Goal: Transaction & Acquisition: Book appointment/travel/reservation

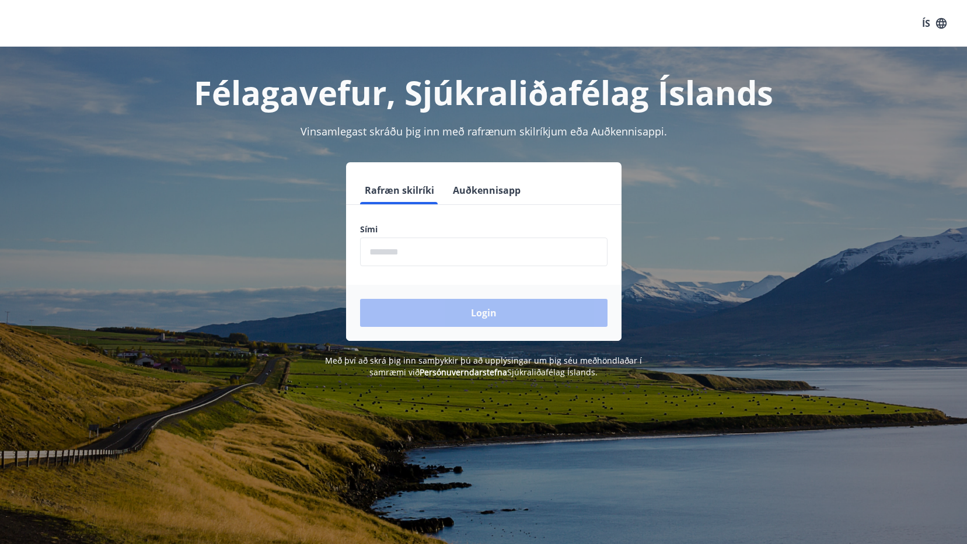
drag, startPoint x: 392, startPoint y: 250, endPoint x: 287, endPoint y: 295, distance: 113.9
click at [392, 250] on input "phone" at bounding box center [483, 251] width 247 height 29
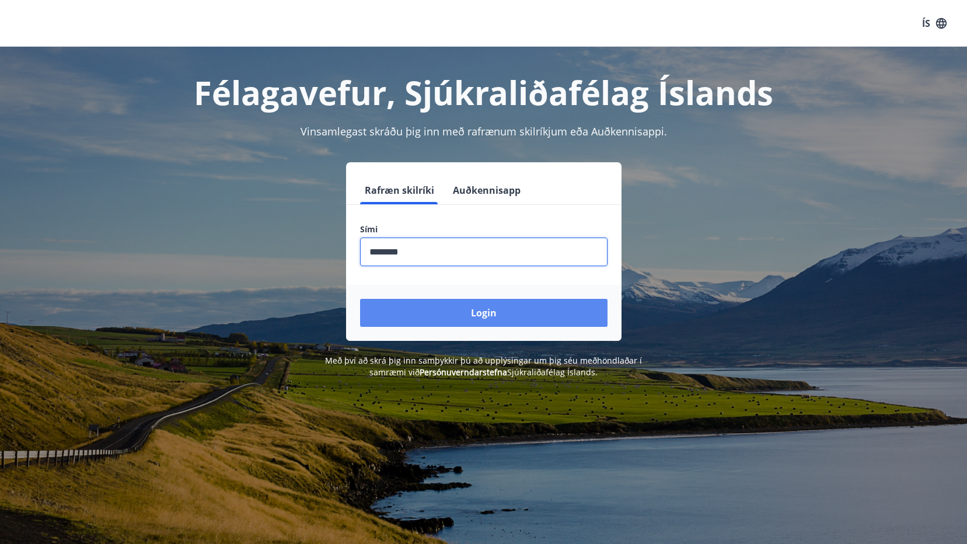
type input "********"
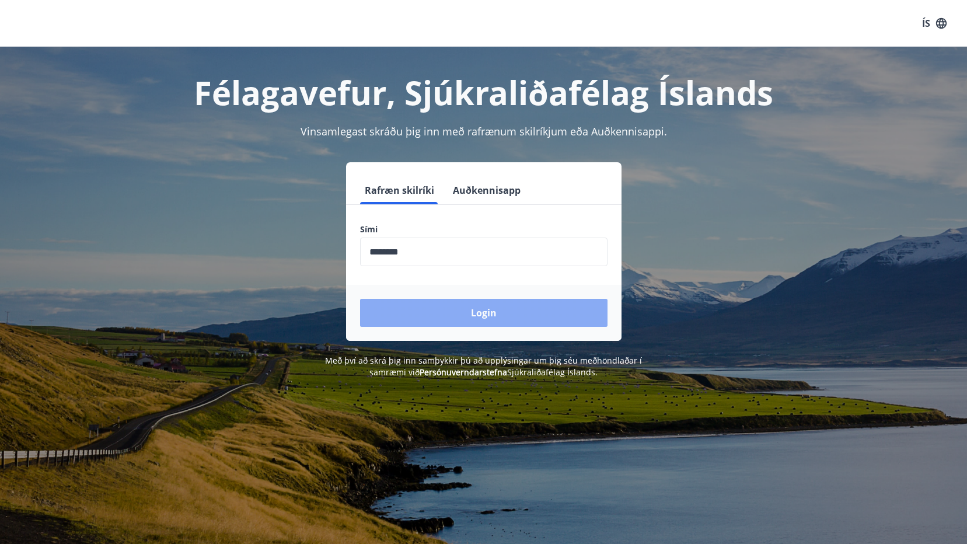
click at [501, 306] on button "Login" at bounding box center [483, 313] width 247 height 28
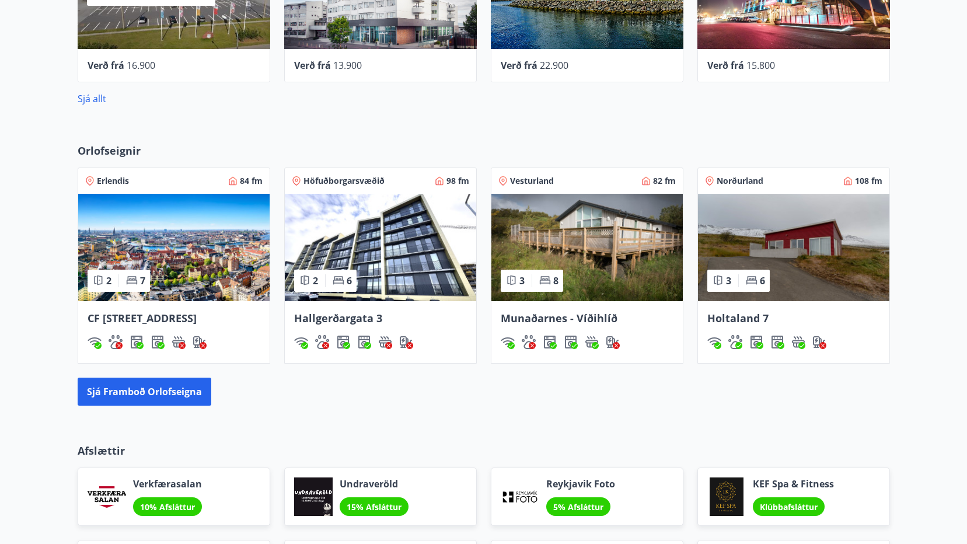
scroll to position [642, 0]
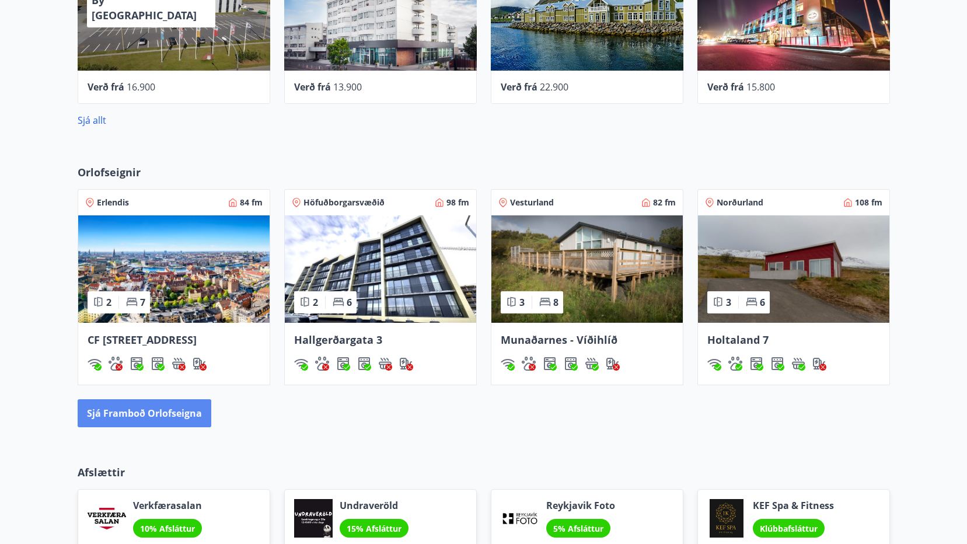
click at [148, 427] on button "Sjá framboð orlofseigna" at bounding box center [145, 413] width 134 height 28
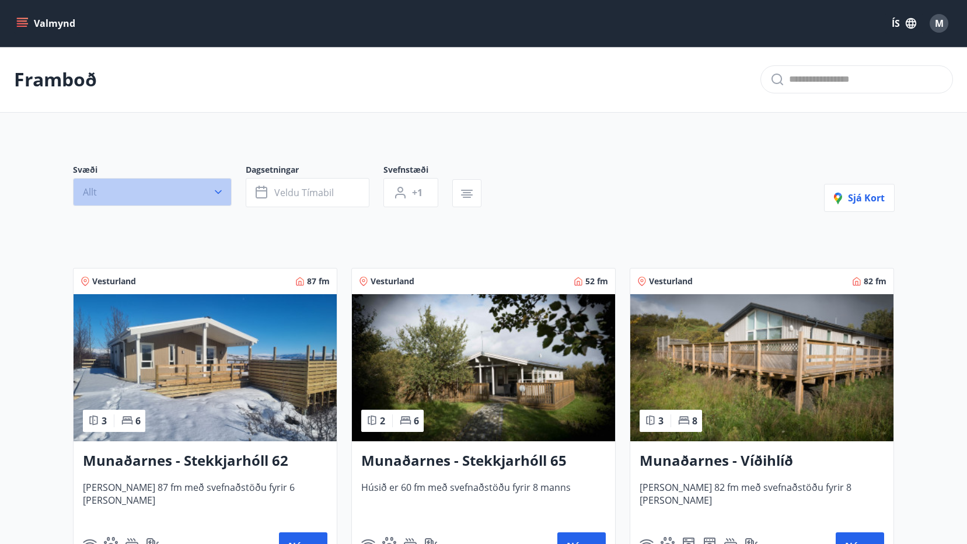
click at [214, 198] on button "Allt" at bounding box center [152, 192] width 159 height 28
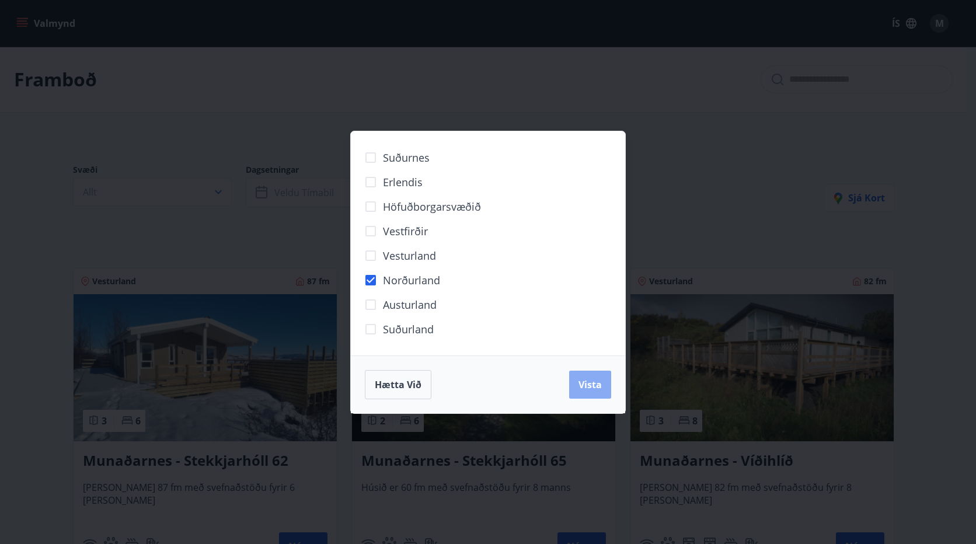
click at [588, 385] on span "Vista" at bounding box center [589, 384] width 23 height 13
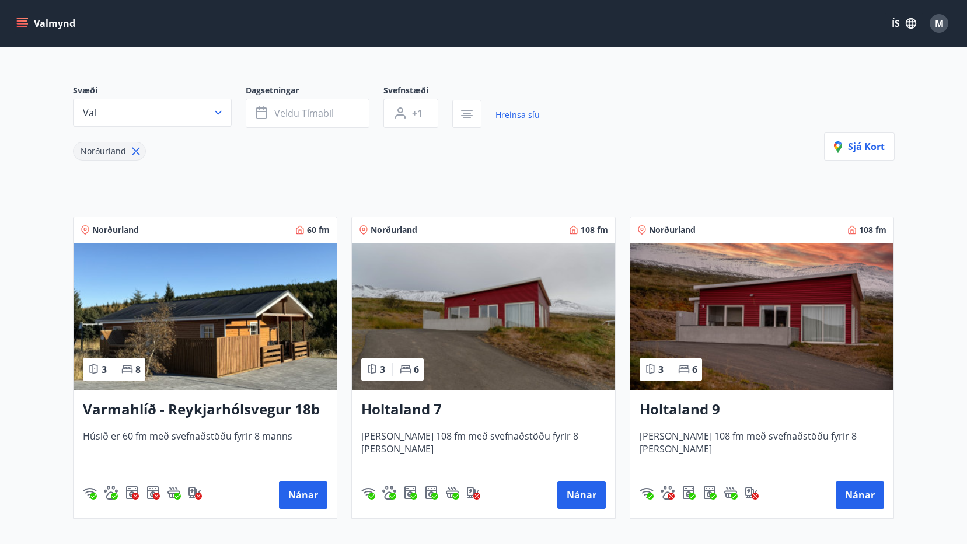
scroll to position [117, 0]
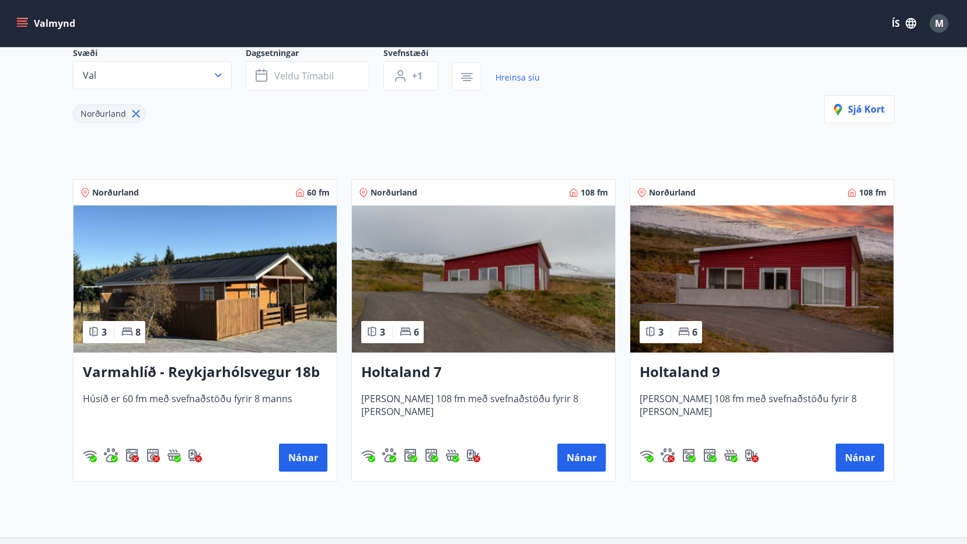
click at [209, 371] on h3 "Varmahlíð - Reykjarhólsvegur 18b" at bounding box center [205, 372] width 244 height 21
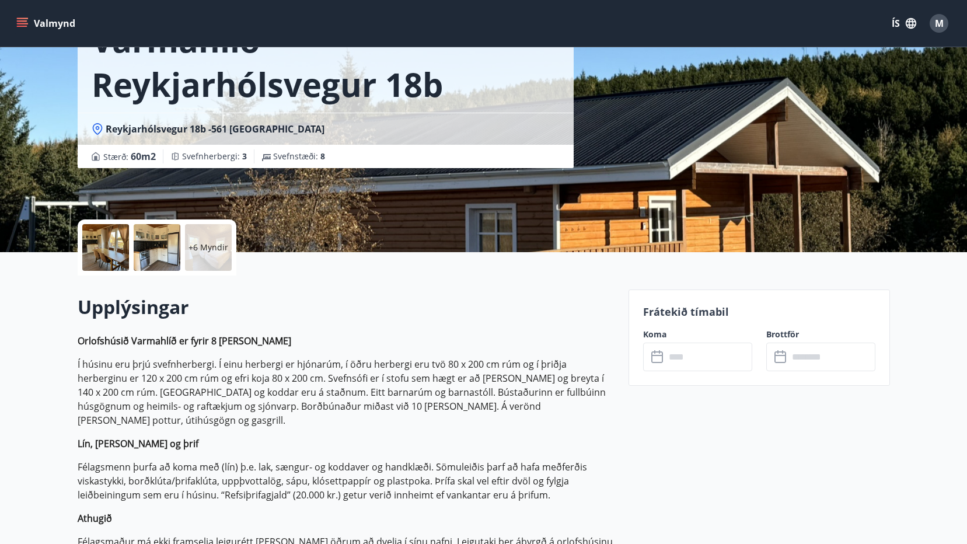
scroll to position [117, 0]
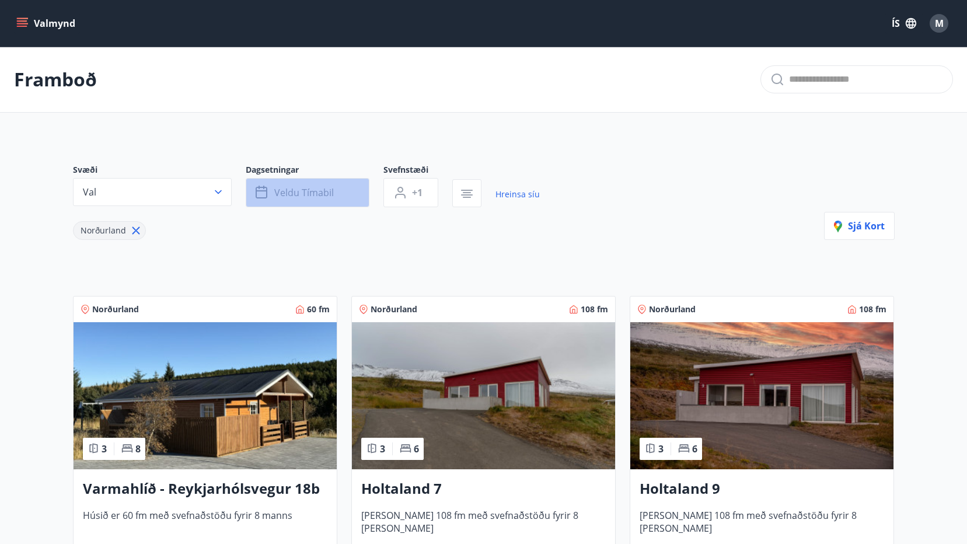
click at [303, 191] on span "Veldu tímabil" at bounding box center [304, 192] width 60 height 13
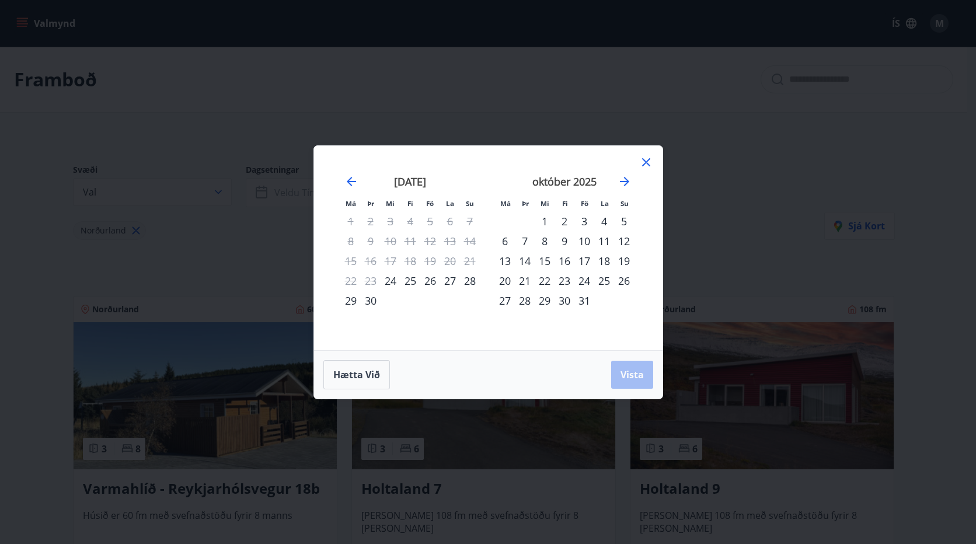
click at [585, 280] on div "24" at bounding box center [584, 281] width 20 height 20
click at [636, 378] on span "Vista" at bounding box center [631, 374] width 23 height 13
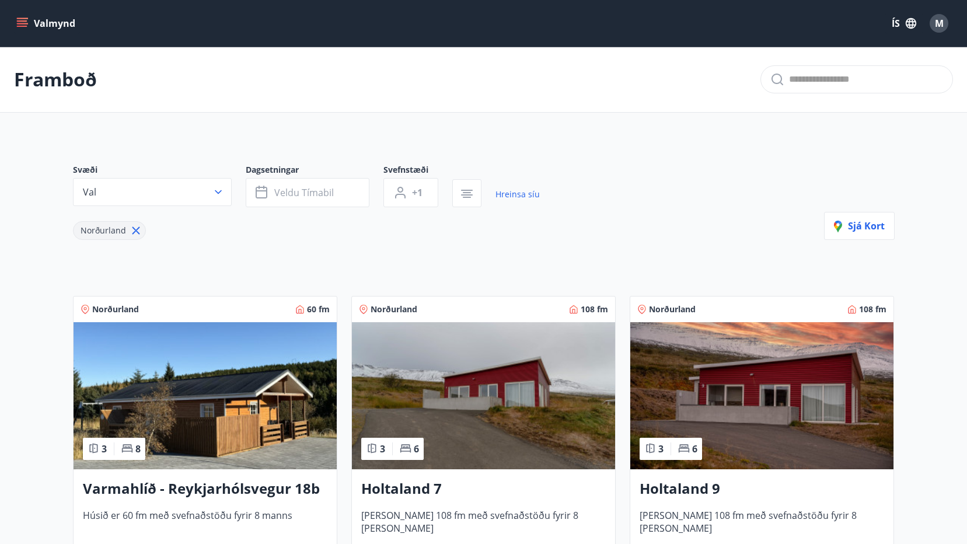
click at [51, 18] on button "Valmynd" at bounding box center [47, 23] width 66 height 21
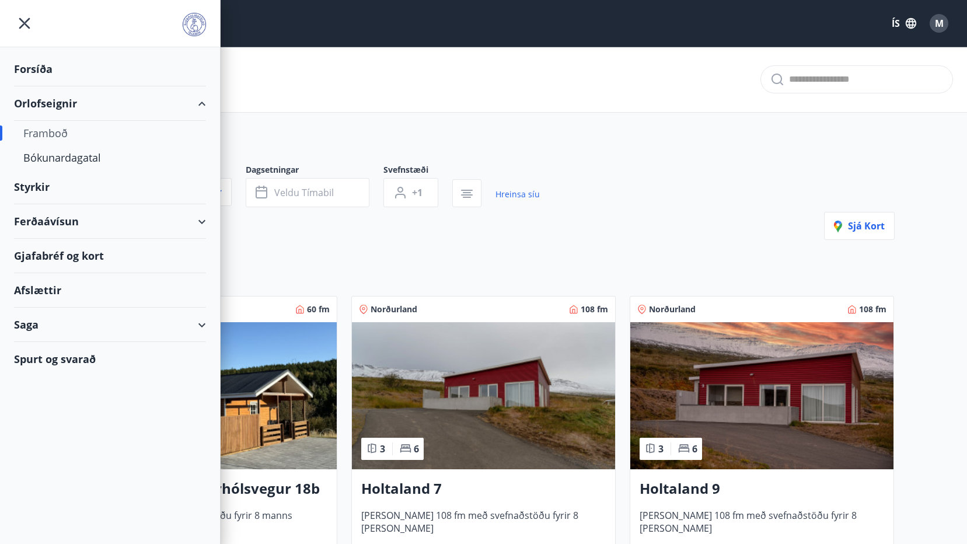
click at [47, 99] on div "Orlofseignir" at bounding box center [110, 103] width 192 height 34
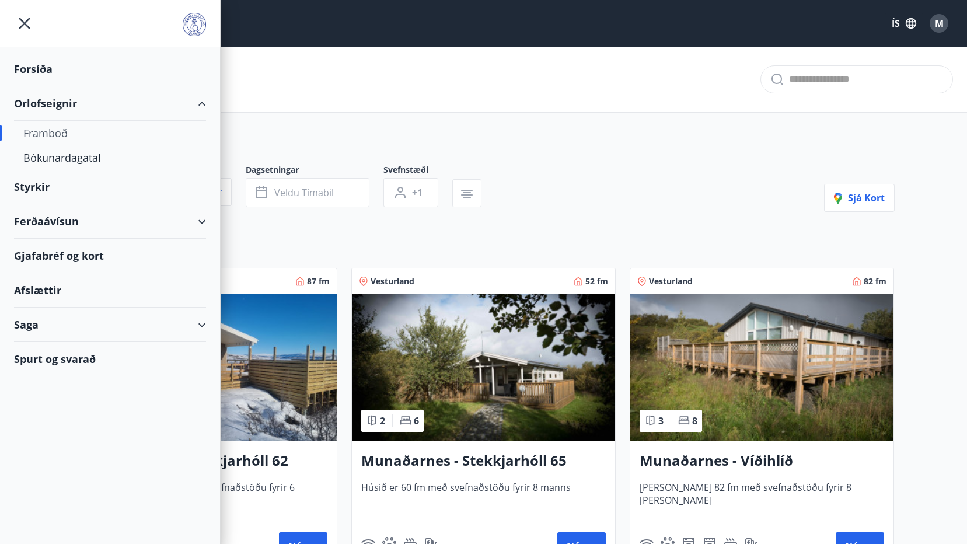
click at [287, 74] on div "Framboð" at bounding box center [483, 80] width 967 height 66
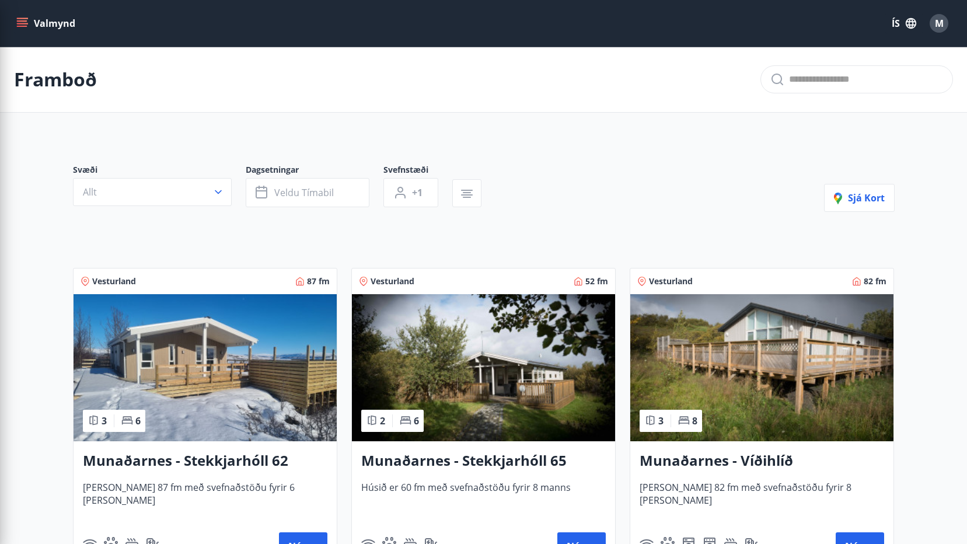
click at [287, 74] on div "Framboð" at bounding box center [483, 80] width 967 height 66
click at [27, 22] on icon "menu" at bounding box center [22, 24] width 12 height 12
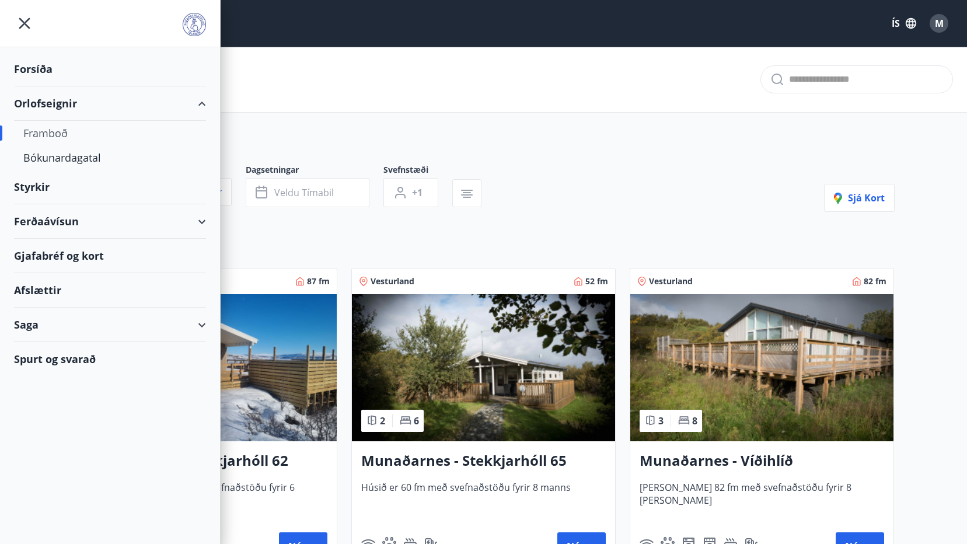
click at [54, 134] on div "Framboð" at bounding box center [109, 133] width 173 height 25
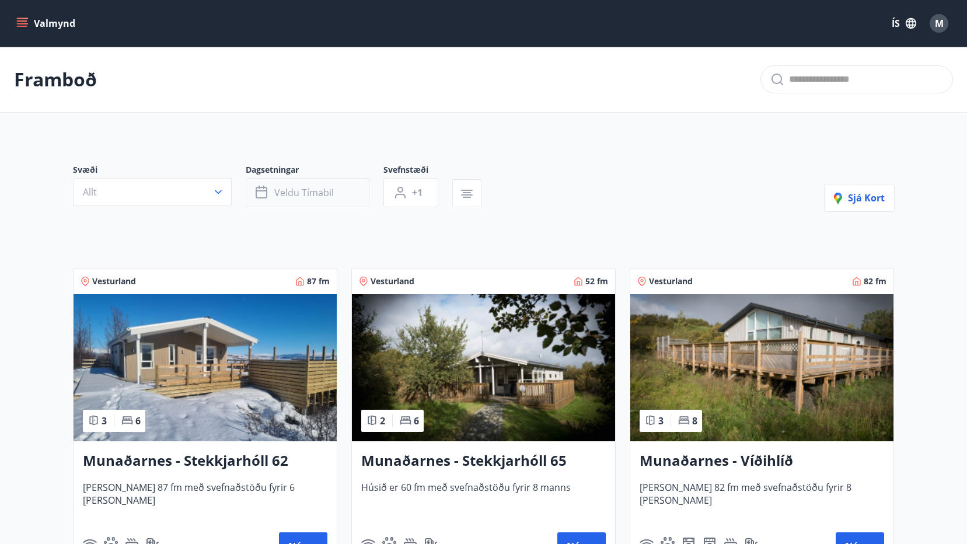
click at [289, 188] on span "Veldu tímabil" at bounding box center [304, 192] width 60 height 13
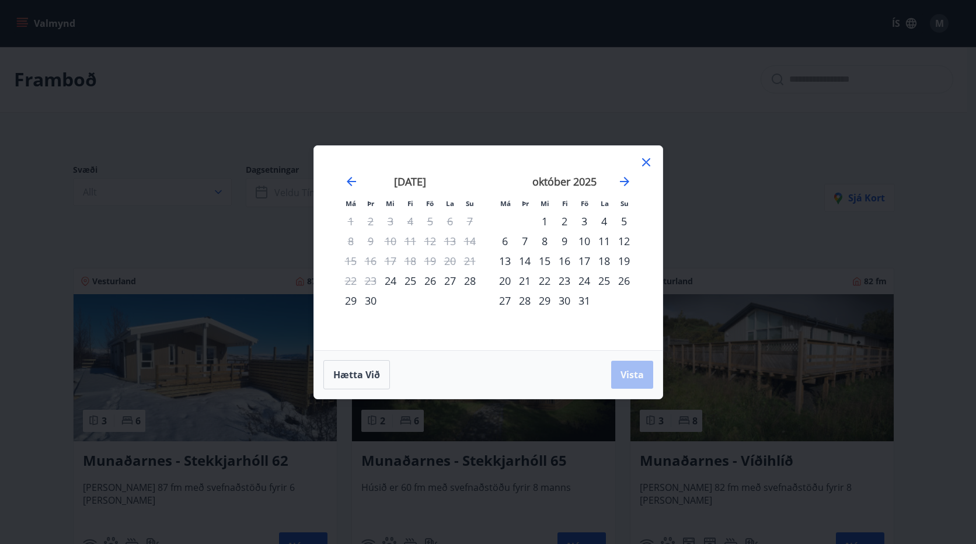
click at [585, 280] on div "24" at bounding box center [584, 281] width 20 height 20
click at [635, 370] on span "Vista" at bounding box center [631, 374] width 23 height 13
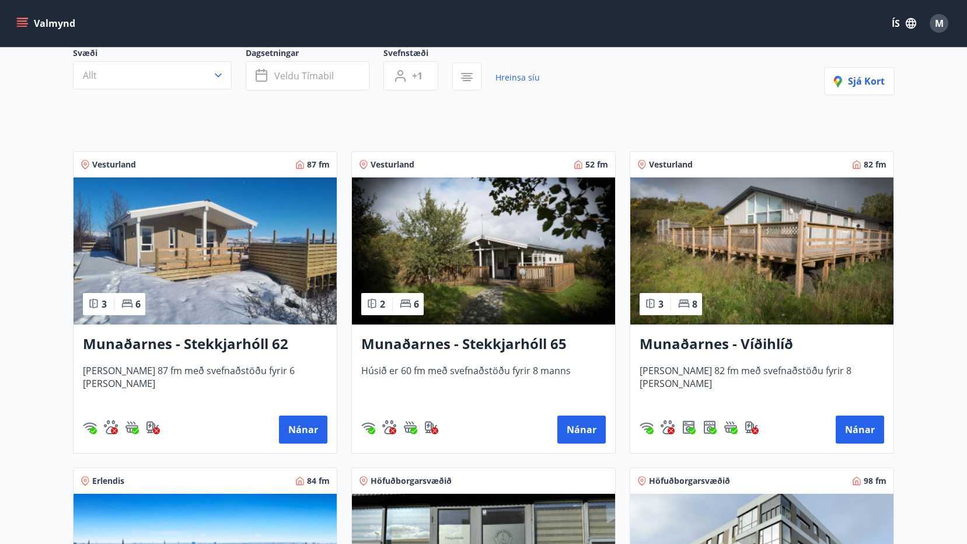
scroll to position [58, 0]
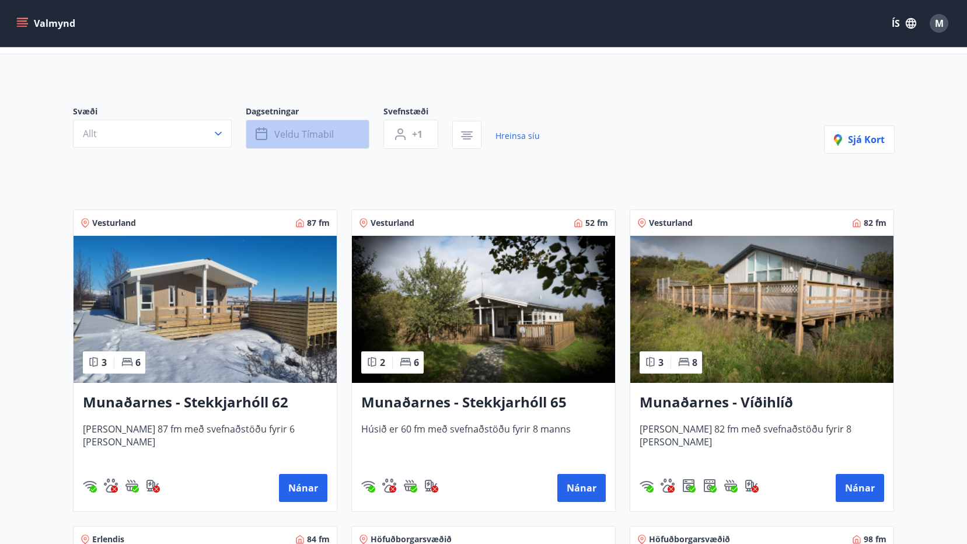
click at [295, 133] on span "Veldu tímabil" at bounding box center [304, 134] width 60 height 13
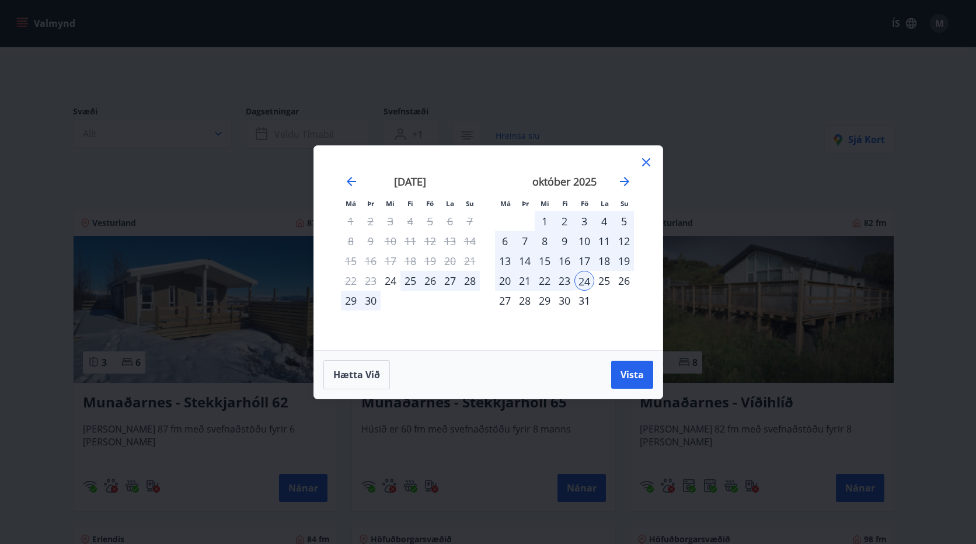
click at [506, 302] on div "27" at bounding box center [505, 301] width 20 height 20
click at [626, 369] on span "Vista" at bounding box center [631, 374] width 23 height 13
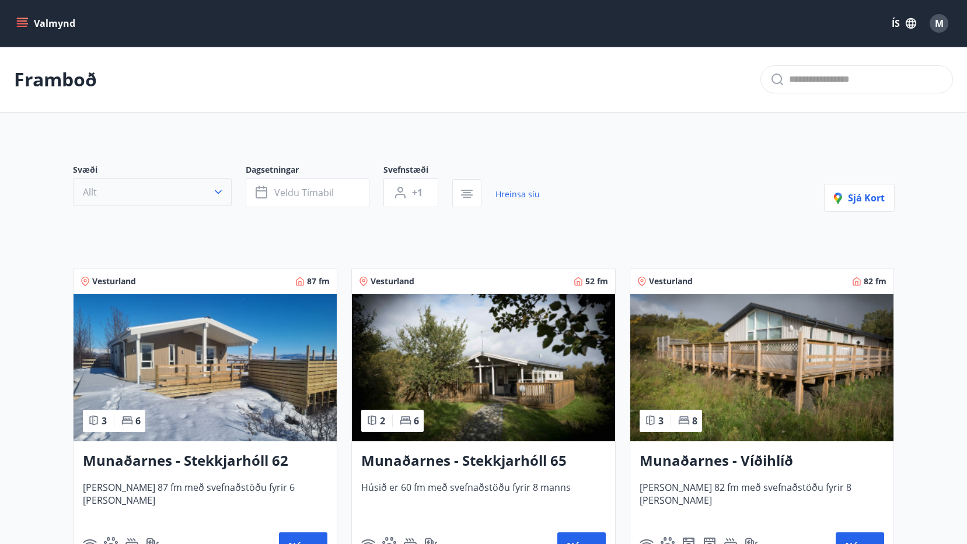
click at [148, 188] on button "Allt" at bounding box center [152, 192] width 159 height 28
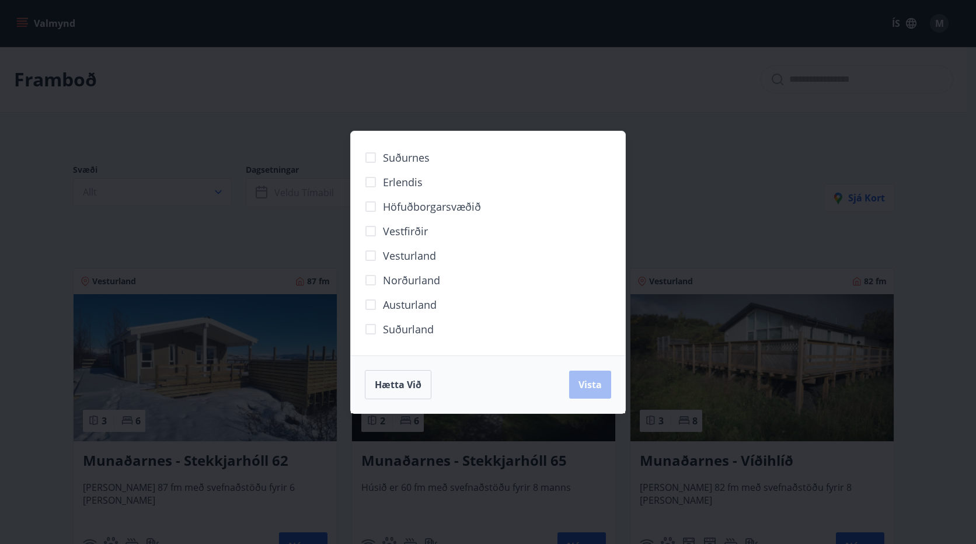
click at [384, 276] on span "Norðurland" at bounding box center [411, 280] width 57 height 15
click at [599, 380] on span "Vista" at bounding box center [589, 384] width 23 height 13
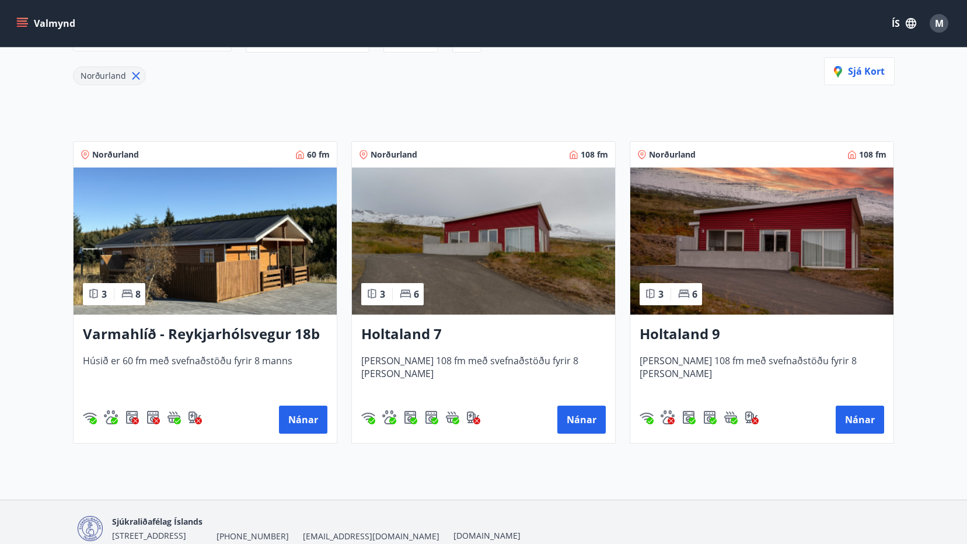
scroll to position [175, 0]
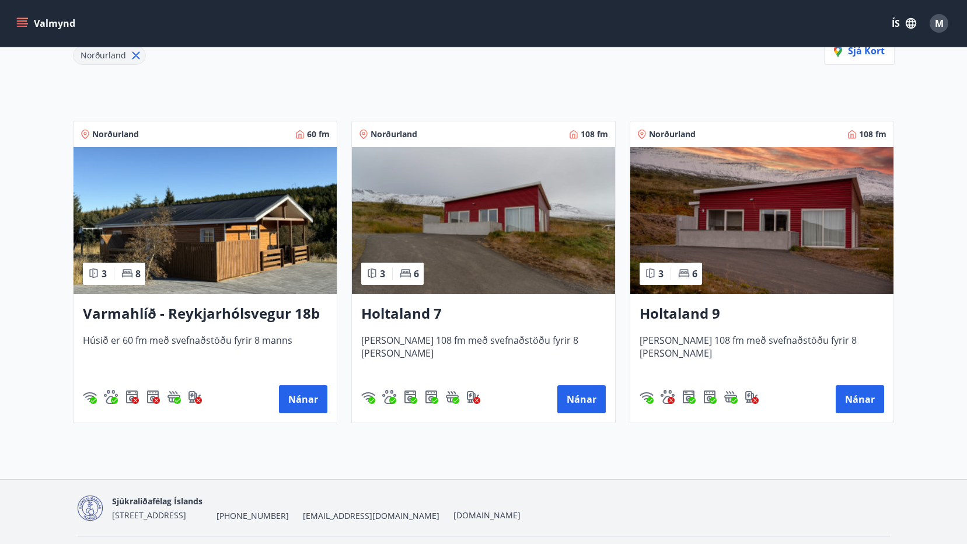
click at [191, 311] on h3 "Varmahlíð - Reykjarhólsvegur 18b" at bounding box center [205, 313] width 244 height 21
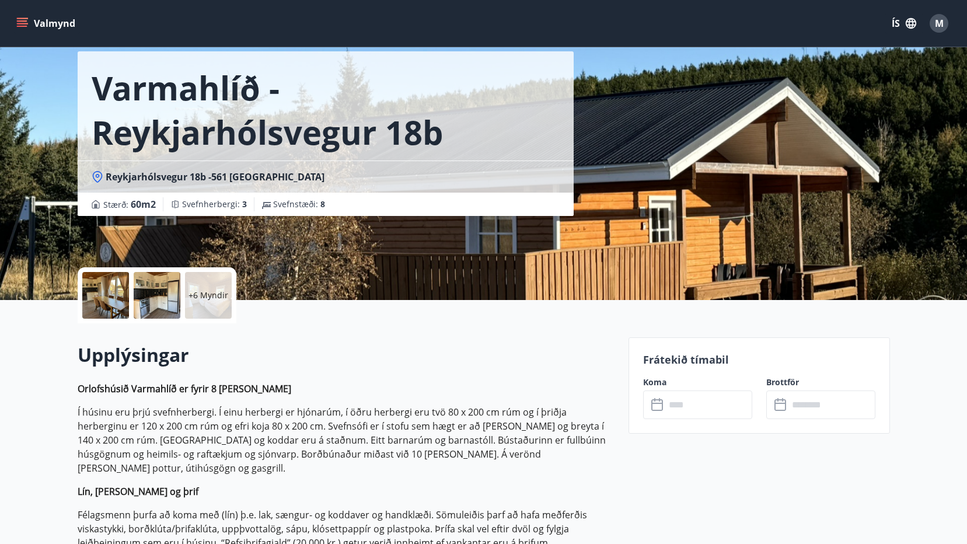
scroll to position [117, 0]
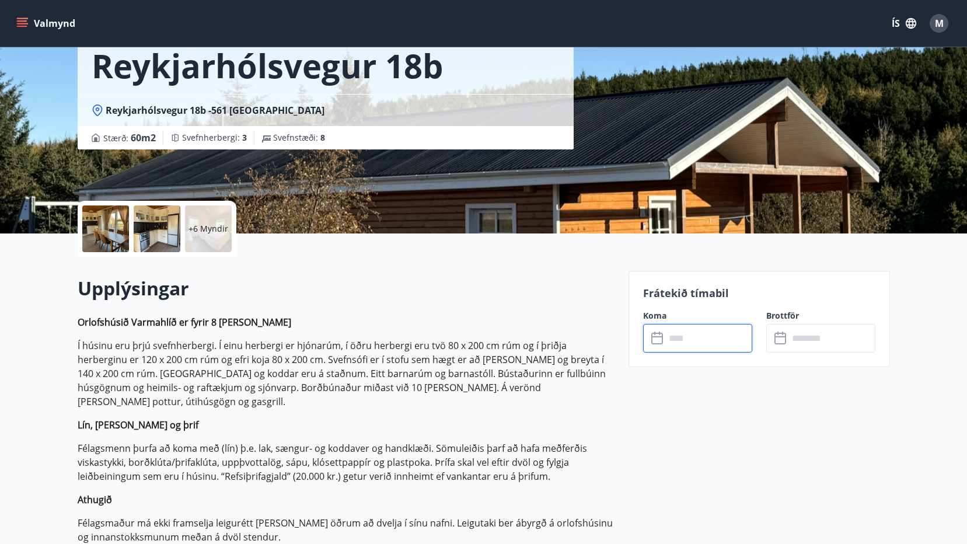
click at [680, 337] on input "text" at bounding box center [708, 338] width 87 height 29
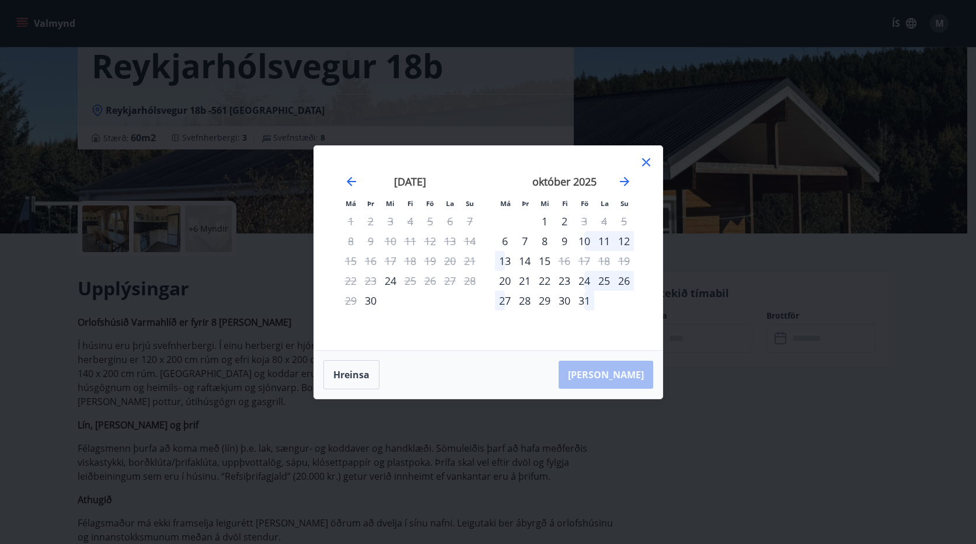
click at [584, 281] on div "24" at bounding box center [584, 281] width 20 height 20
click at [504, 304] on div "27" at bounding box center [505, 301] width 20 height 20
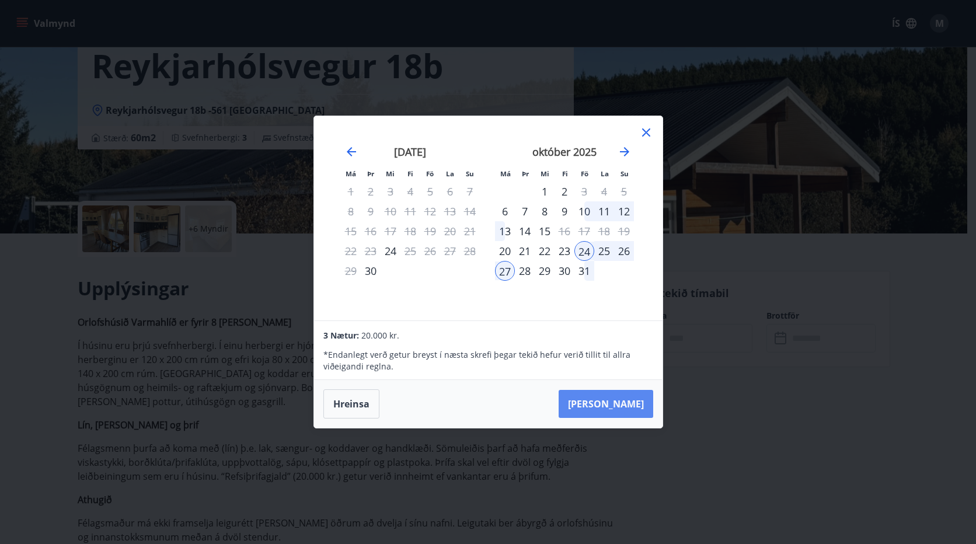
click at [636, 403] on button "Taka Frá" at bounding box center [605, 404] width 95 height 28
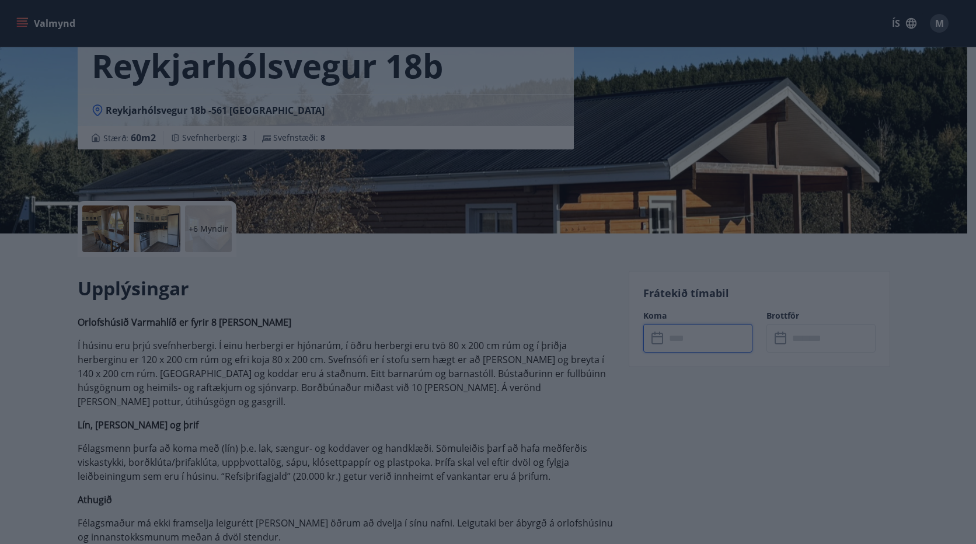
type input "******"
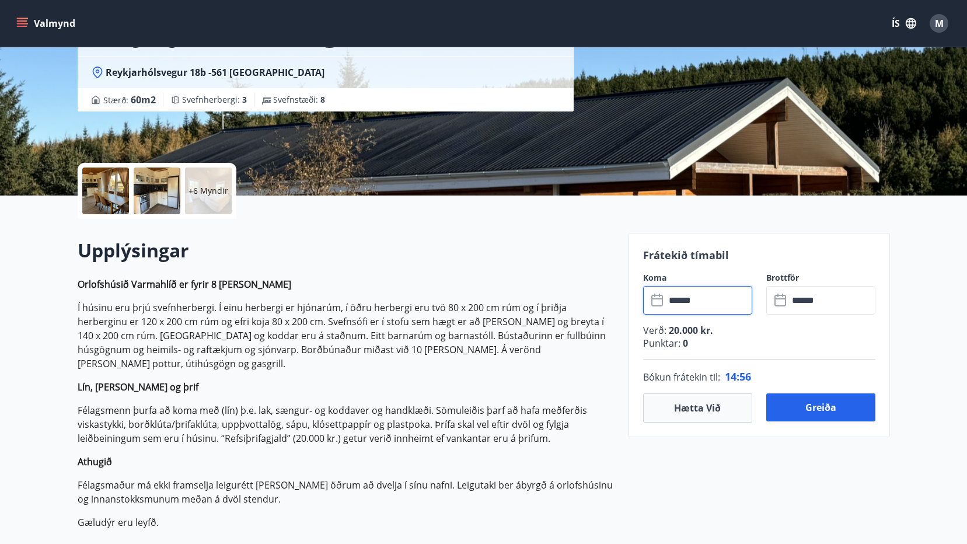
scroll to position [175, 0]
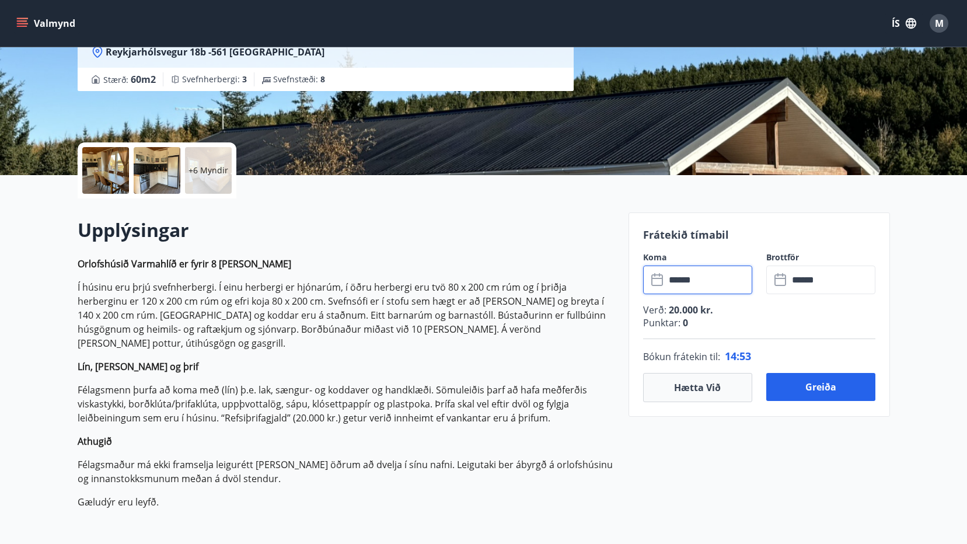
click at [813, 281] on input "******" at bounding box center [831, 280] width 87 height 29
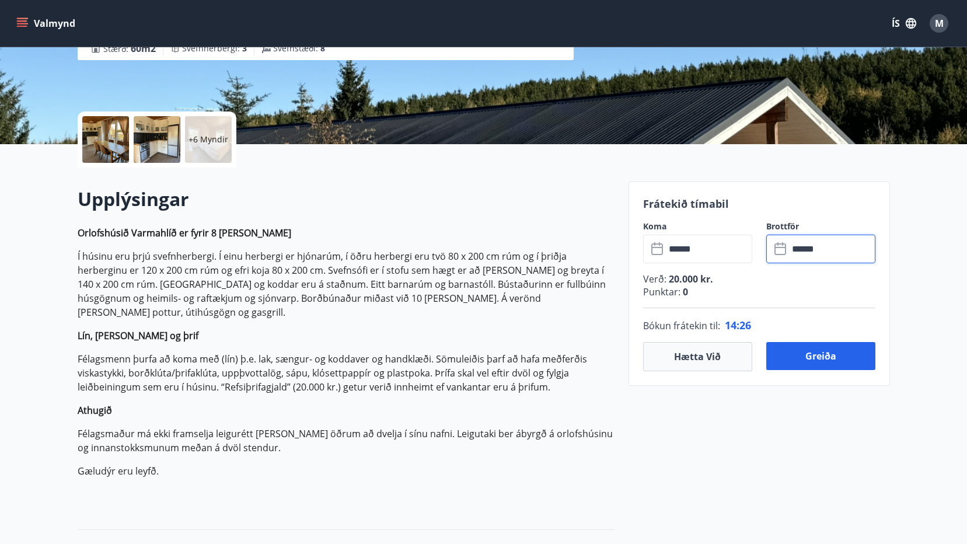
scroll to position [233, 0]
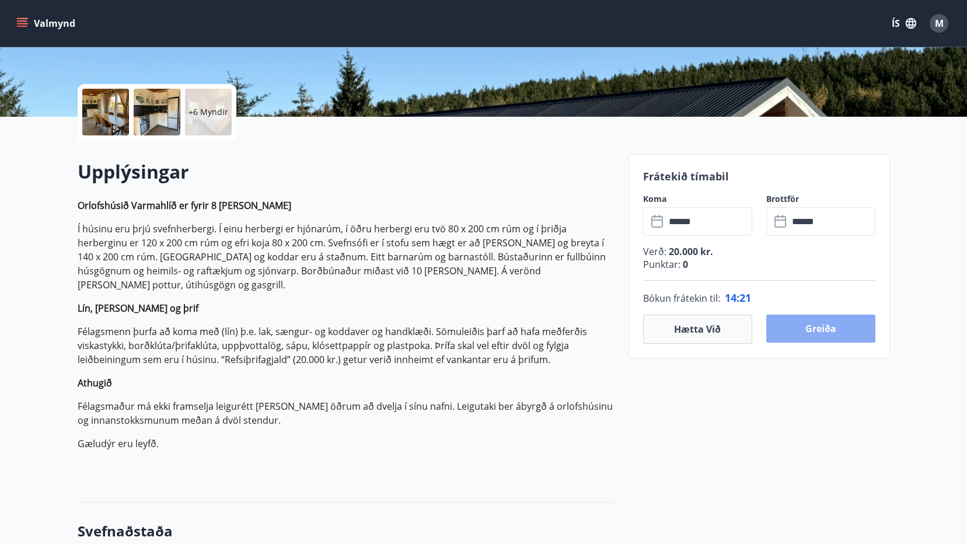
click at [825, 326] on button "Greiða" at bounding box center [820, 329] width 109 height 28
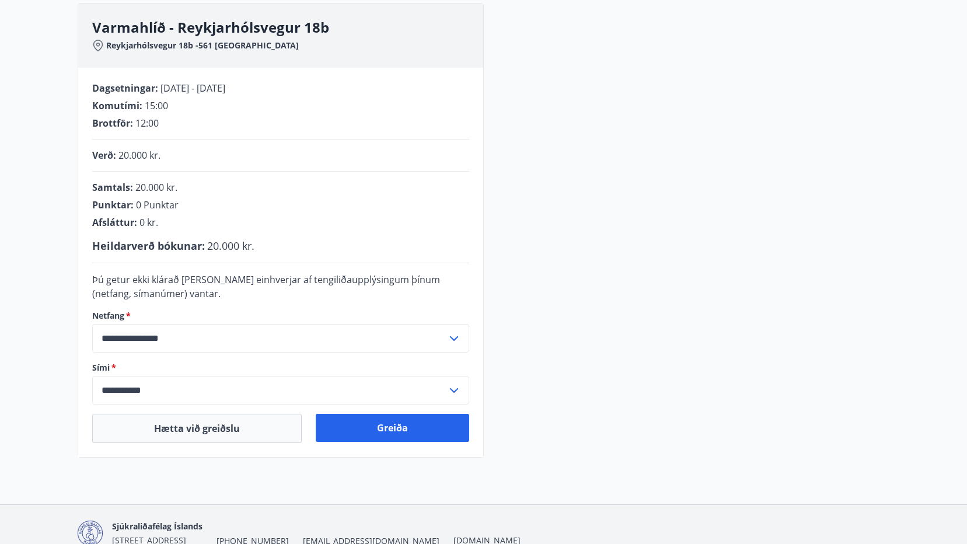
scroll to position [228, 0]
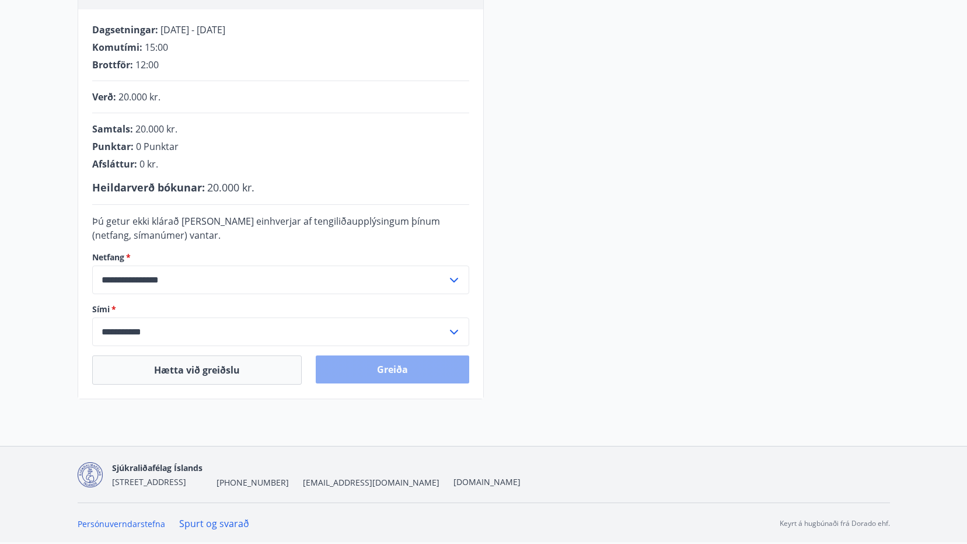
click at [387, 368] on button "Greiða" at bounding box center [392, 369] width 153 height 28
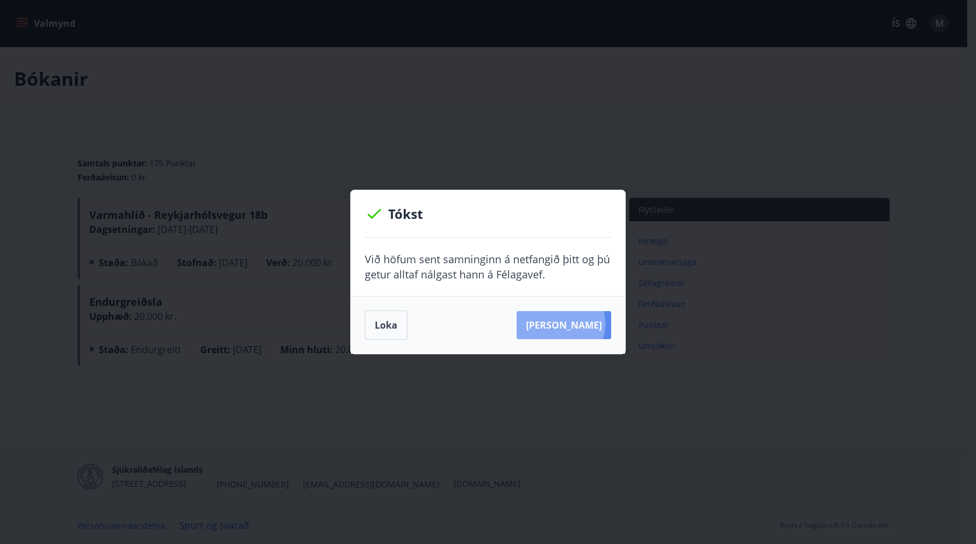
click at [578, 324] on button "[PERSON_NAME]" at bounding box center [563, 325] width 95 height 28
click at [378, 325] on button "Loka" at bounding box center [386, 324] width 43 height 29
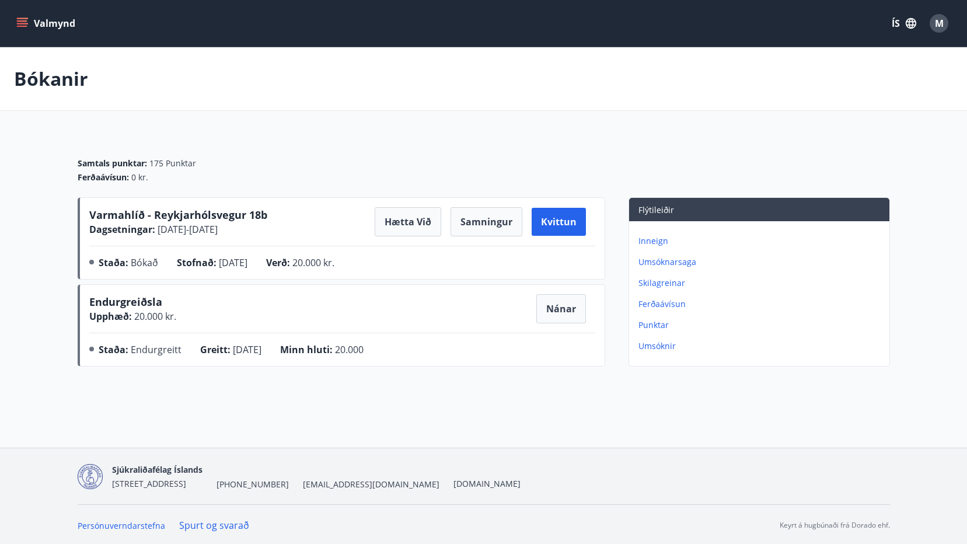
click at [941, 22] on span "M" at bounding box center [939, 23] width 9 height 13
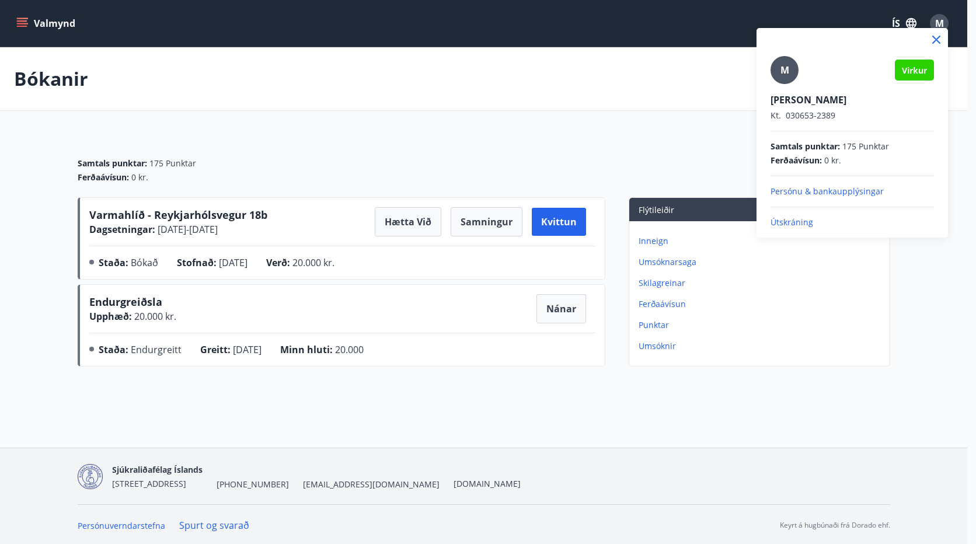
click at [789, 221] on p "Útskráning" at bounding box center [851, 222] width 163 height 12
